Goal: Information Seeking & Learning: Learn about a topic

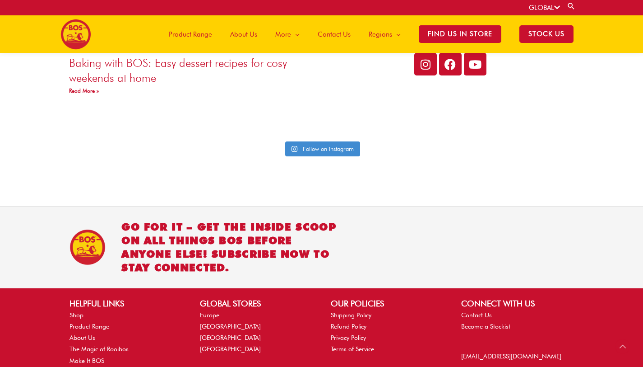
scroll to position [1884, 0]
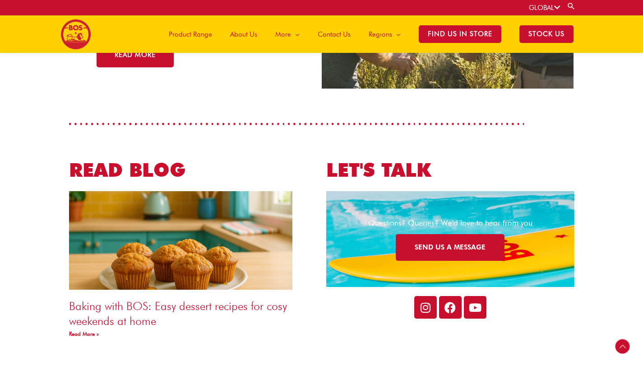
click at [207, 35] on span "Product Range" at bounding box center [190, 34] width 43 height 27
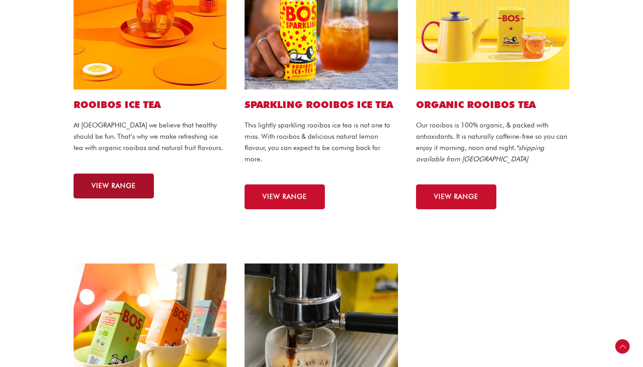
scroll to position [316, 0]
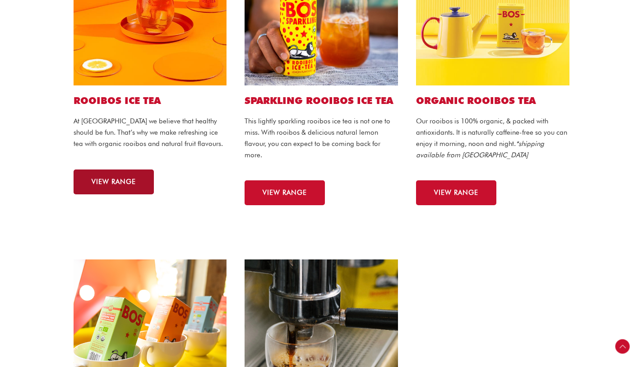
click at [116, 183] on span "VIEW RANGE" at bounding box center [114, 181] width 44 height 7
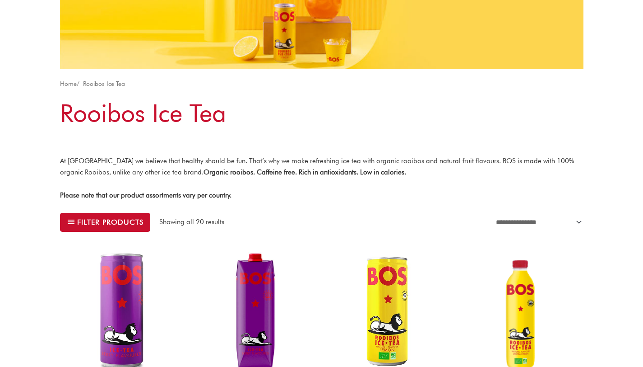
scroll to position [114, 0]
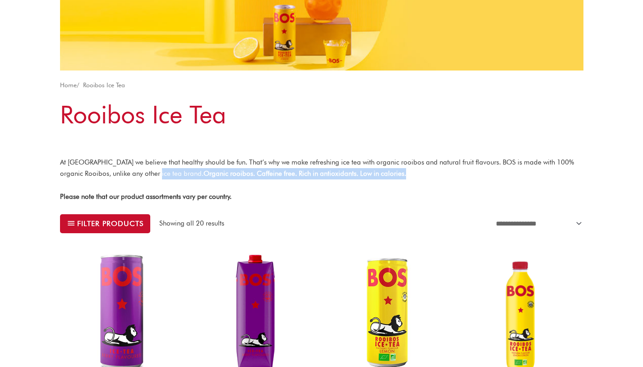
drag, startPoint x: 151, startPoint y: 174, endPoint x: 413, endPoint y: 173, distance: 262.3
click at [414, 176] on p "At BOS we believe that healthy should be fun. That’s why we make refreshing ice…" at bounding box center [322, 168] width 524 height 23
click at [413, 173] on p "At BOS we believe that healthy should be fun. That’s why we make refreshing ice…" at bounding box center [322, 168] width 524 height 23
drag, startPoint x: 358, startPoint y: 172, endPoint x: 152, endPoint y: 172, distance: 206.8
click at [152, 172] on p "At BOS we believe that healthy should be fun. That’s why we make refreshing ice…" at bounding box center [322, 168] width 524 height 23
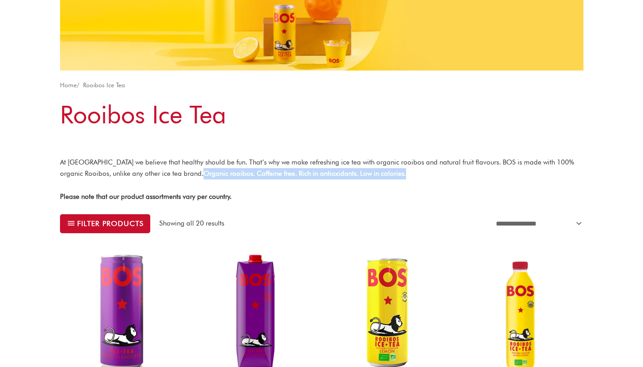
click at [204, 172] on strong "Organic rooibos. Caffeine free. Rich in antioxidants. Low in calories." at bounding box center [305, 173] width 203 height 8
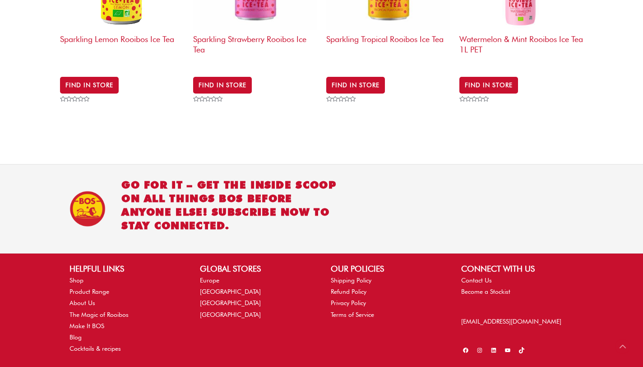
scroll to position [1364, 0]
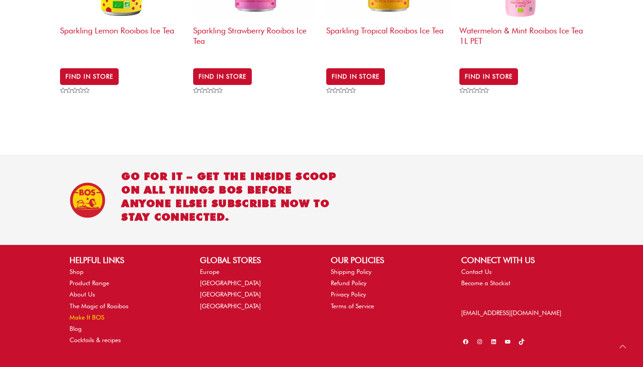
click at [92, 313] on link "Make It BOS" at bounding box center [87, 316] width 35 height 7
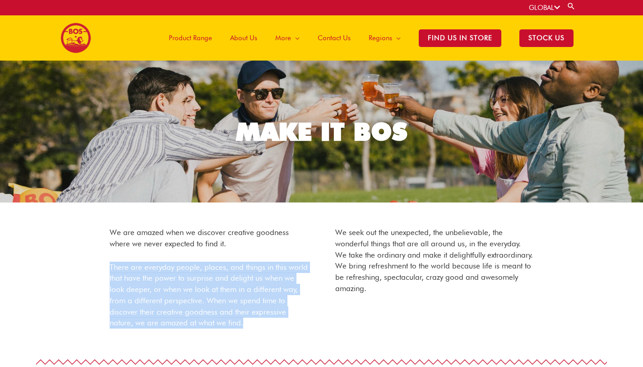
drag, startPoint x: 102, startPoint y: 258, endPoint x: 274, endPoint y: 326, distance: 184.9
click at [274, 326] on div "We are amazed when we discover creative goodness where we never expected to fin…" at bounding box center [209, 283] width 226 height 141
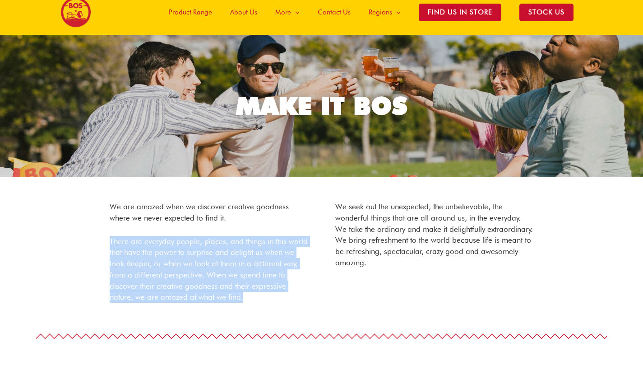
scroll to position [27, 0]
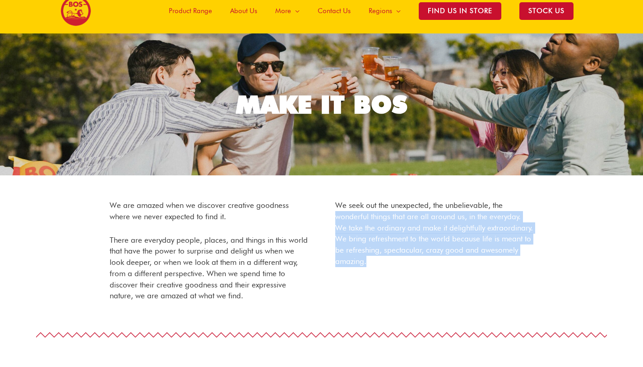
drag, startPoint x: 330, startPoint y: 219, endPoint x: 415, endPoint y: 259, distance: 94.1
click at [415, 261] on div "We seek out the unexpected, the unbelievable, the wonderful things that are all…" at bounding box center [435, 256] width 226 height 141
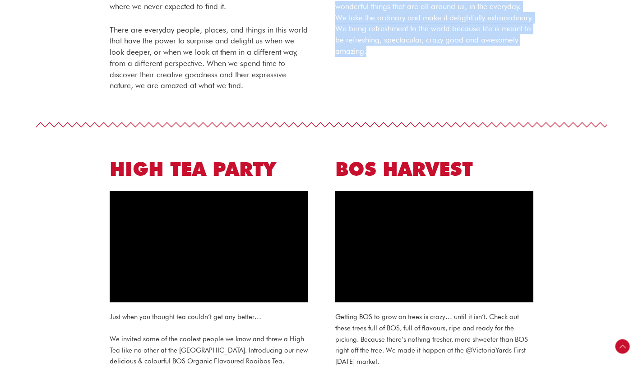
scroll to position [224, 0]
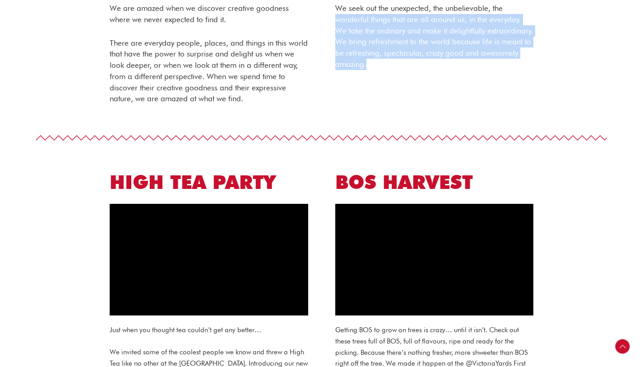
click at [332, 38] on div "We seek out the unexpected, the unbelievable, the wonderful things that are all…" at bounding box center [435, 59] width 226 height 141
drag, startPoint x: 332, startPoint y: 34, endPoint x: 322, endPoint y: 85, distance: 52.0
click at [322, 85] on div "We seek out the unexpected, the unbelievable, the wonderful things that are all…" at bounding box center [435, 59] width 226 height 141
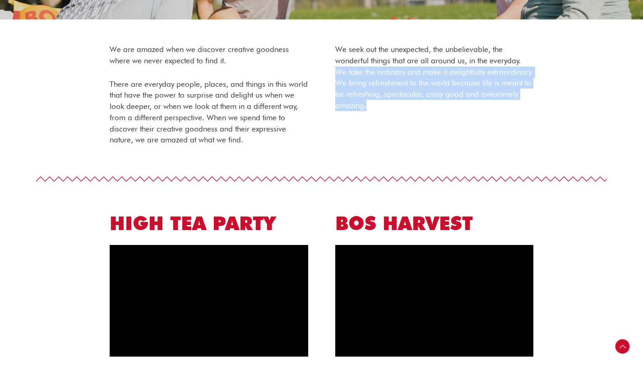
scroll to position [182, 0]
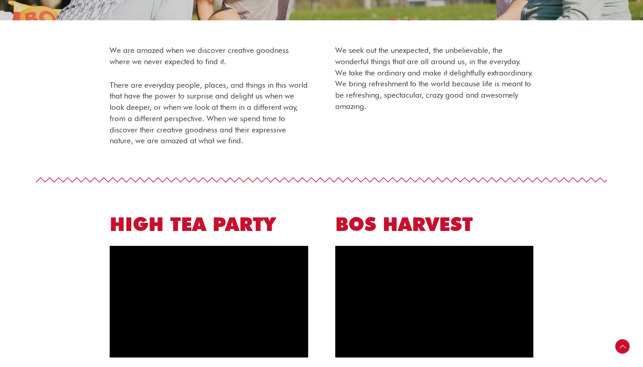
click at [230, 107] on p "There are everyday people, places, and things in this world that have the power…" at bounding box center [209, 112] width 199 height 67
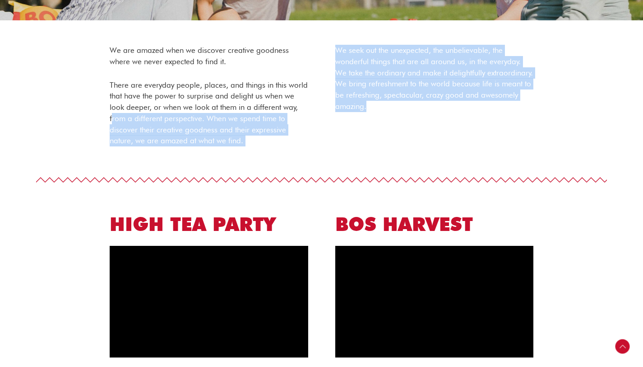
drag, startPoint x: 112, startPoint y: 118, endPoint x: 420, endPoint y: 99, distance: 308.9
click at [420, 99] on div "We are amazed when we discover creative goodness where we never expected to fin…" at bounding box center [321, 101] width 451 height 141
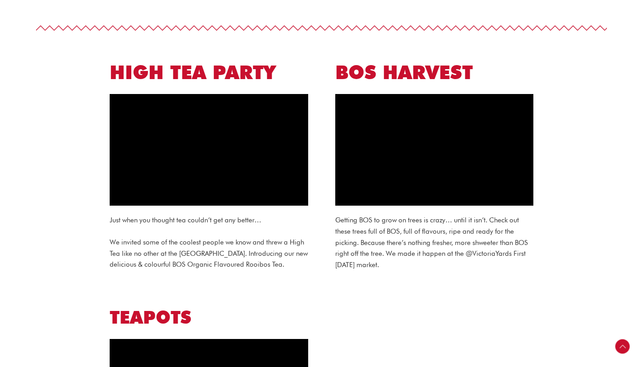
scroll to position [265, 0]
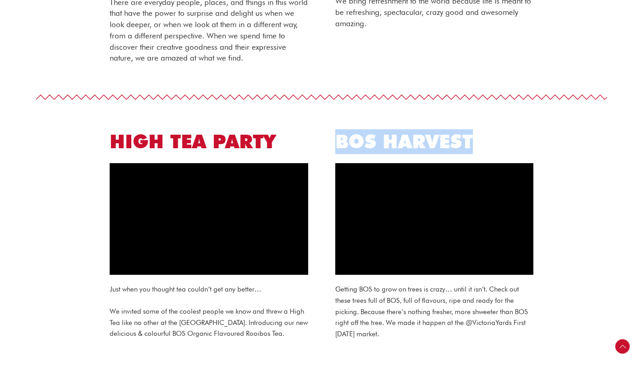
drag, startPoint x: 338, startPoint y: 144, endPoint x: 497, endPoint y: 145, distance: 158.5
click at [497, 145] on h2 "BOS HARVEST" at bounding box center [434, 141] width 199 height 25
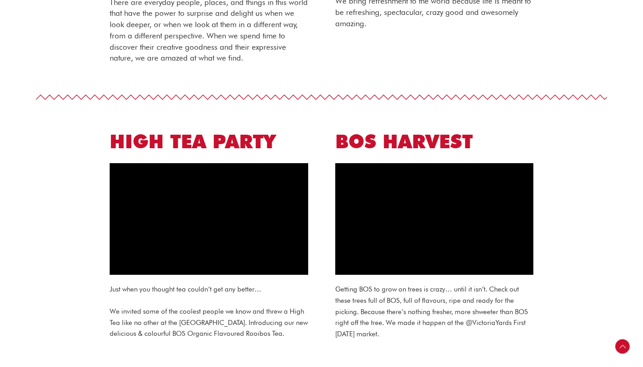
click at [268, 100] on span at bounding box center [321, 97] width 571 height 9
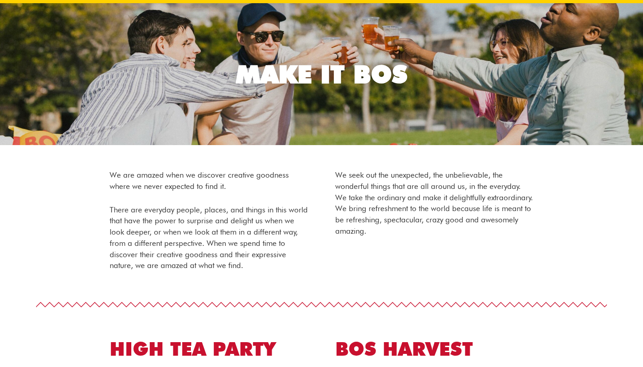
scroll to position [0, 0]
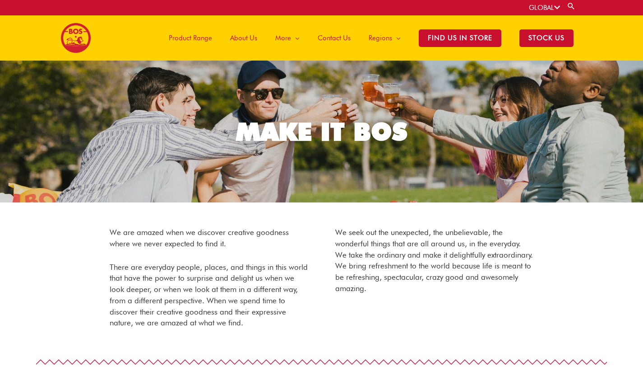
click at [209, 39] on span "Product Range" at bounding box center [190, 37] width 43 height 27
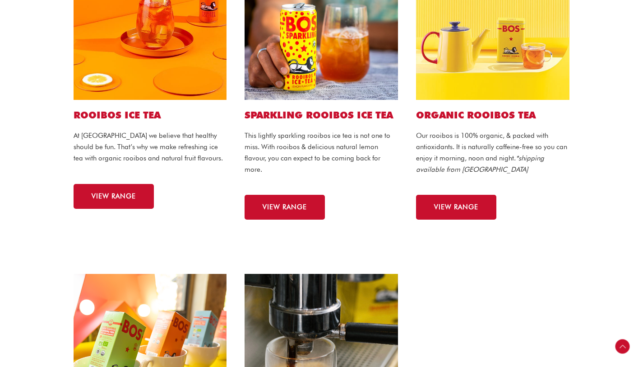
scroll to position [392, 0]
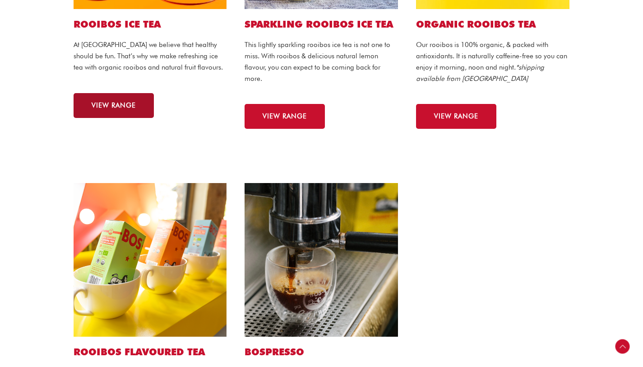
click at [129, 110] on link "VIEW RANGE" at bounding box center [114, 105] width 80 height 25
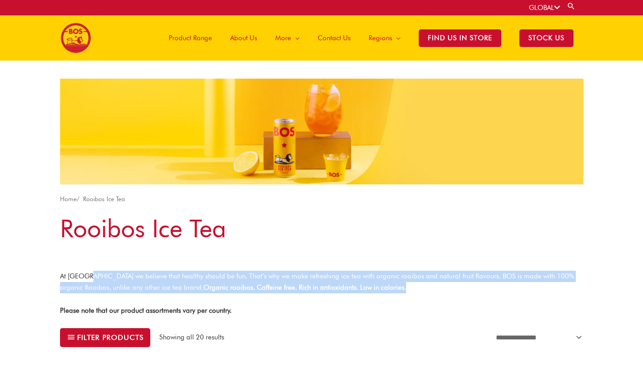
drag, startPoint x: 90, startPoint y: 279, endPoint x: 399, endPoint y: 284, distance: 308.4
click at [400, 284] on p "At [GEOGRAPHIC_DATA] we believe that healthy should be fun. That’s why we make …" at bounding box center [322, 281] width 524 height 23
click at [399, 284] on p "At [GEOGRAPHIC_DATA] we believe that healthy should be fun. That’s why we make …" at bounding box center [322, 281] width 524 height 23
